Goal: Transaction & Acquisition: Download file/media

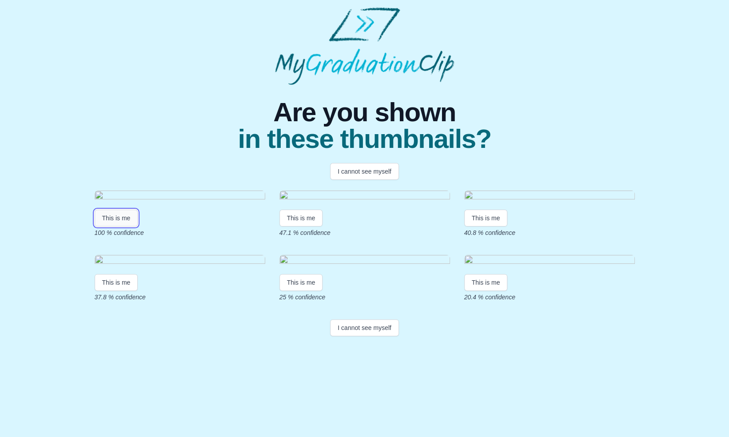
click at [125, 227] on button "This is me" at bounding box center [117, 218] width 44 height 17
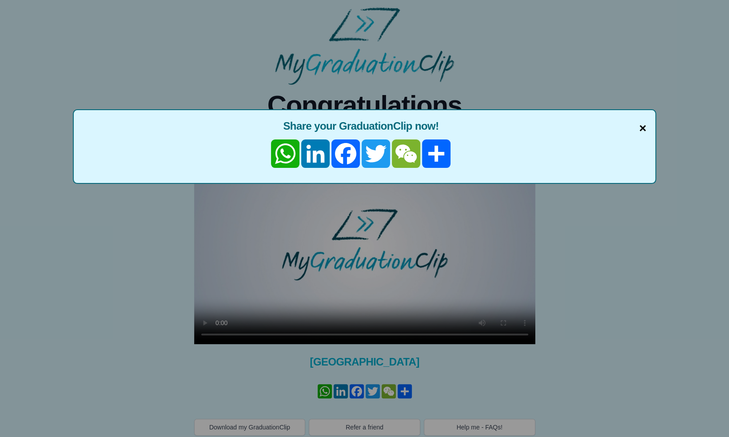
click at [645, 127] on span "×" at bounding box center [642, 128] width 7 height 19
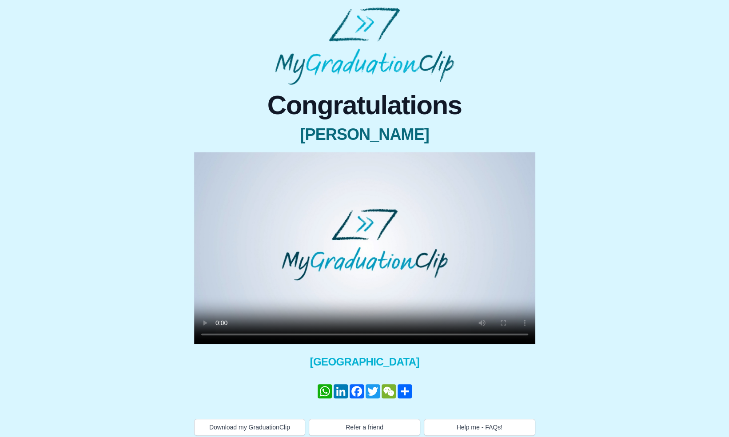
scroll to position [5, 0]
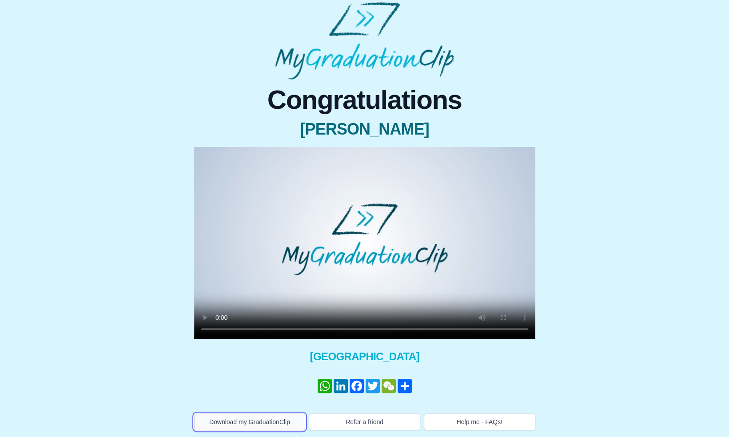
click at [267, 417] on button "Download my GraduationClip" at bounding box center [249, 422] width 111 height 17
